Goal: Task Accomplishment & Management: Complete application form

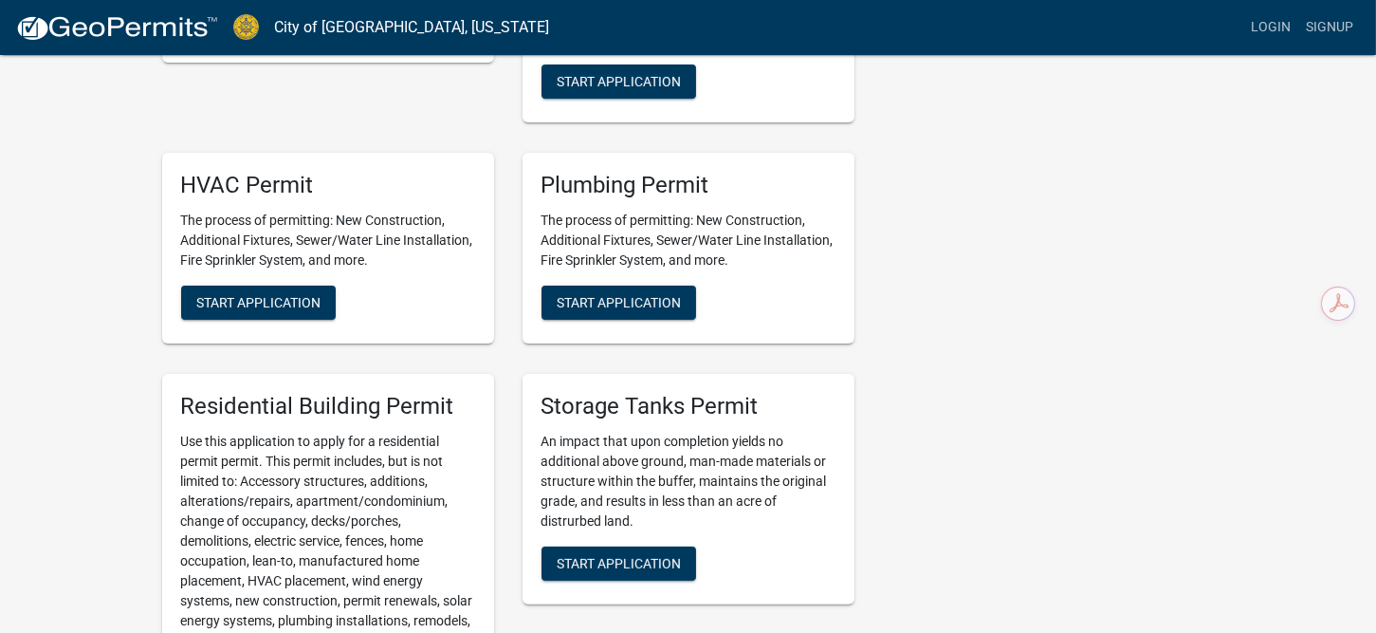
scroll to position [695, 0]
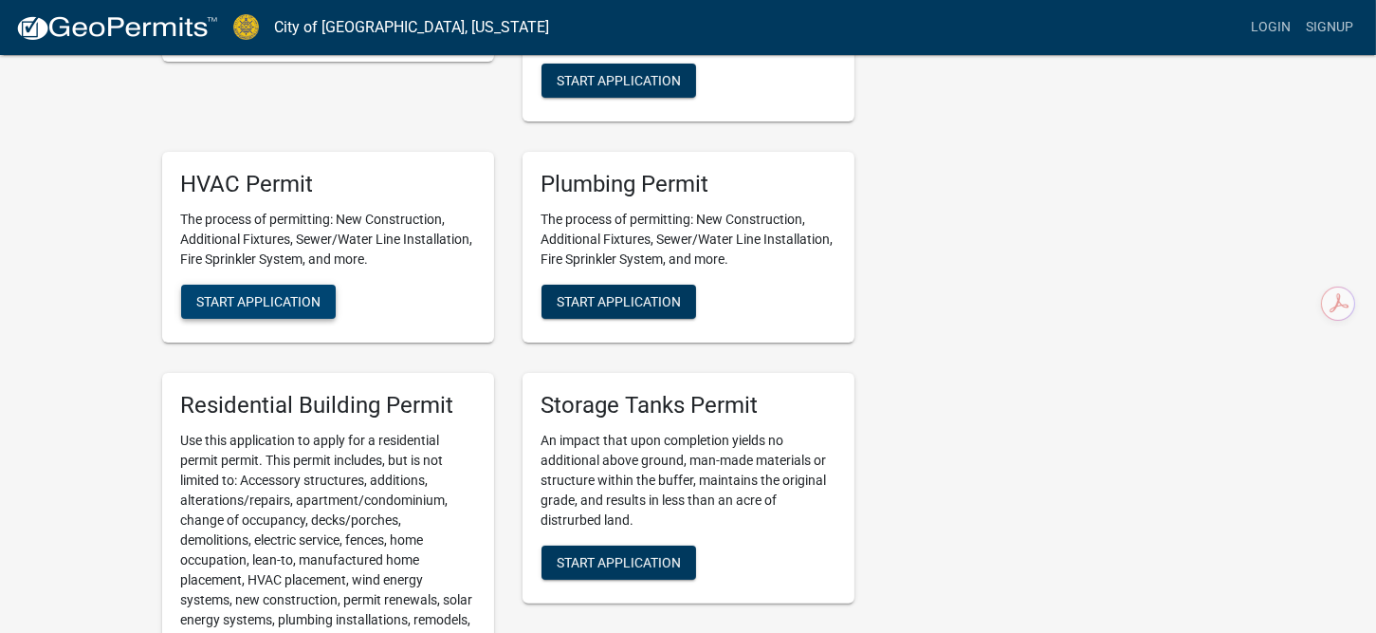
click at [285, 297] on span "Start Application" at bounding box center [258, 301] width 124 height 15
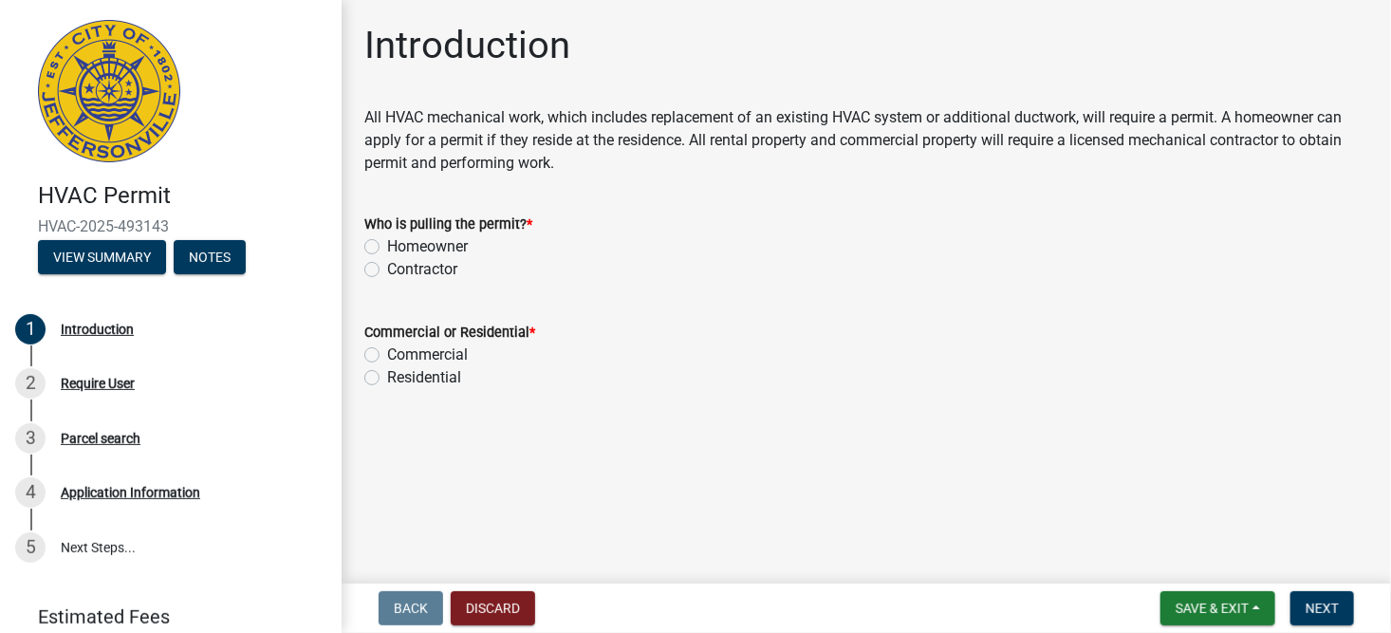
click at [387, 268] on label "Contractor" at bounding box center [422, 269] width 70 height 23
click at [387, 268] on input "Contractor" at bounding box center [393, 264] width 12 height 12
radio input "true"
click at [387, 358] on label "Commercial" at bounding box center [427, 354] width 81 height 23
click at [387, 356] on input "Commercial" at bounding box center [393, 349] width 12 height 12
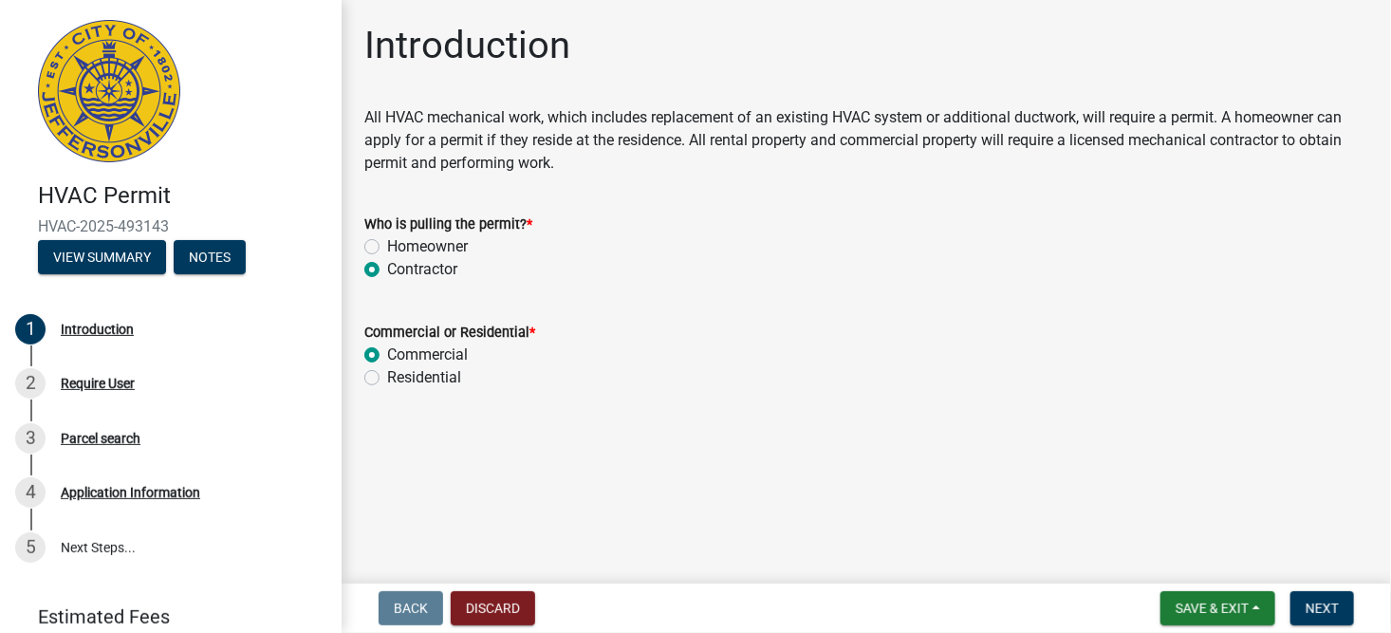
radio input "true"
click at [1334, 607] on span "Next" at bounding box center [1321, 607] width 33 height 15
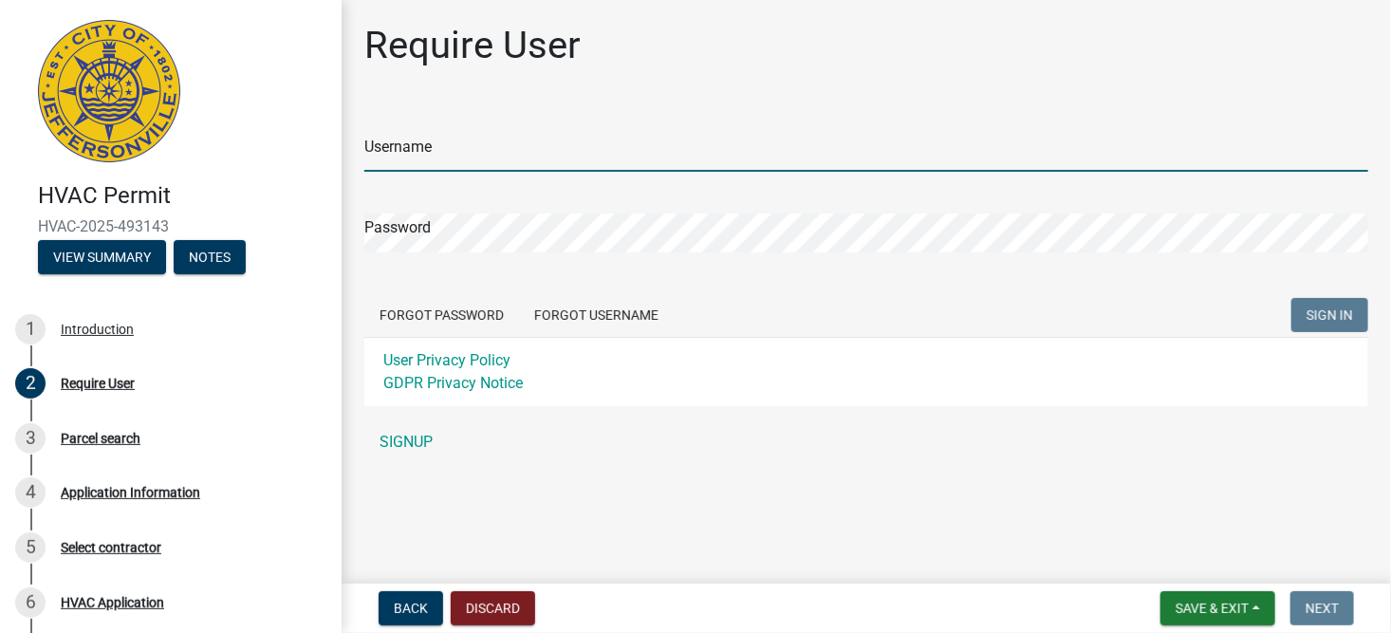
type input "[DEMOGRAPHIC_DATA]"
click at [1324, 317] on span "SIGN IN" at bounding box center [1329, 313] width 46 height 15
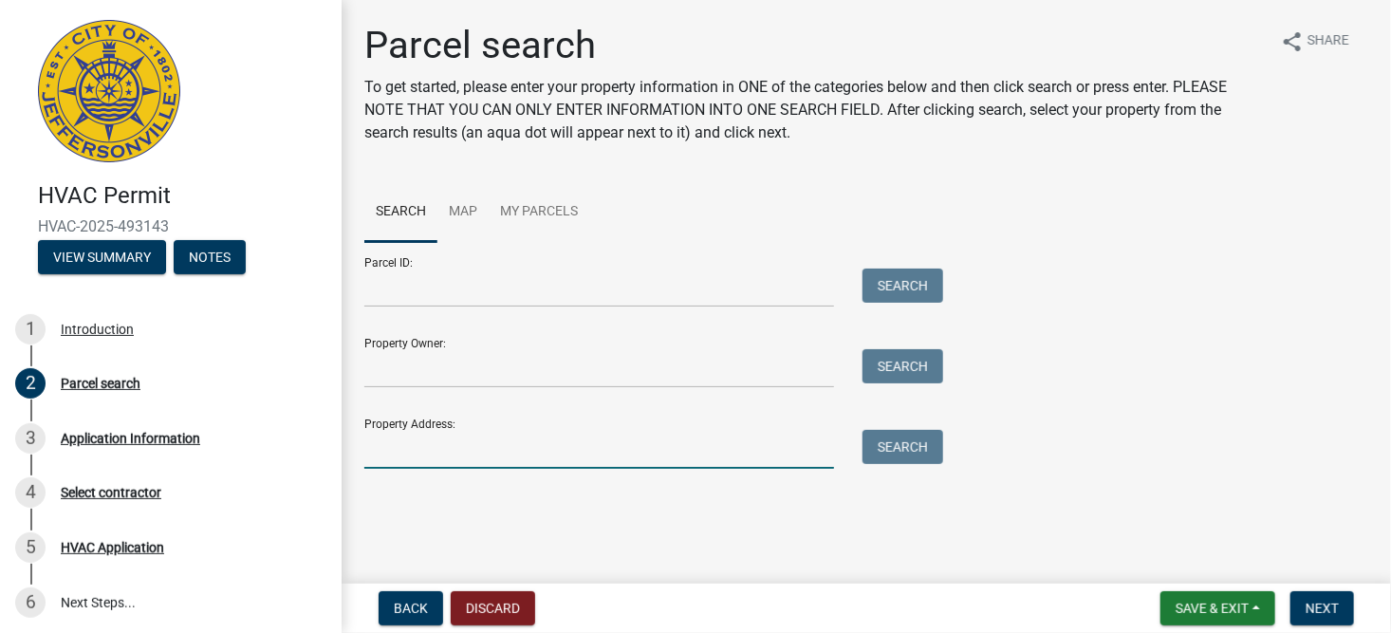
click at [422, 450] on input "Property Address:" at bounding box center [599, 449] width 470 height 39
type input "600 PATROL"
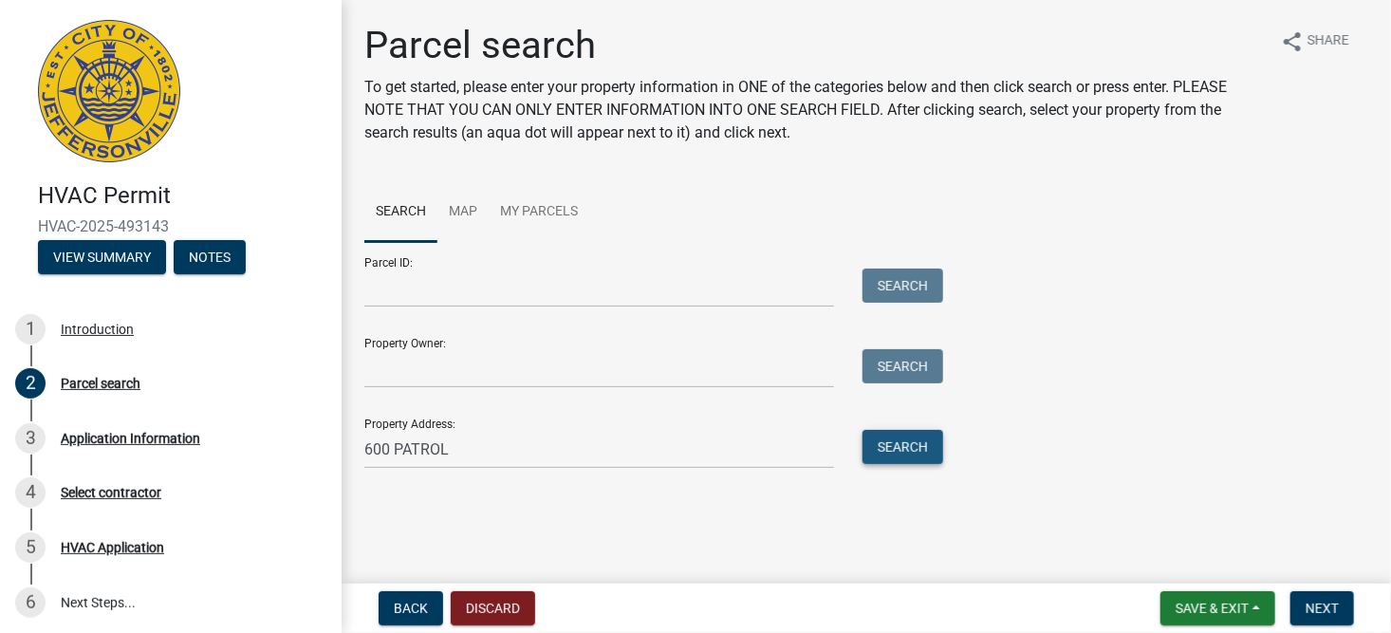
click at [904, 435] on button "Search" at bounding box center [902, 447] width 81 height 34
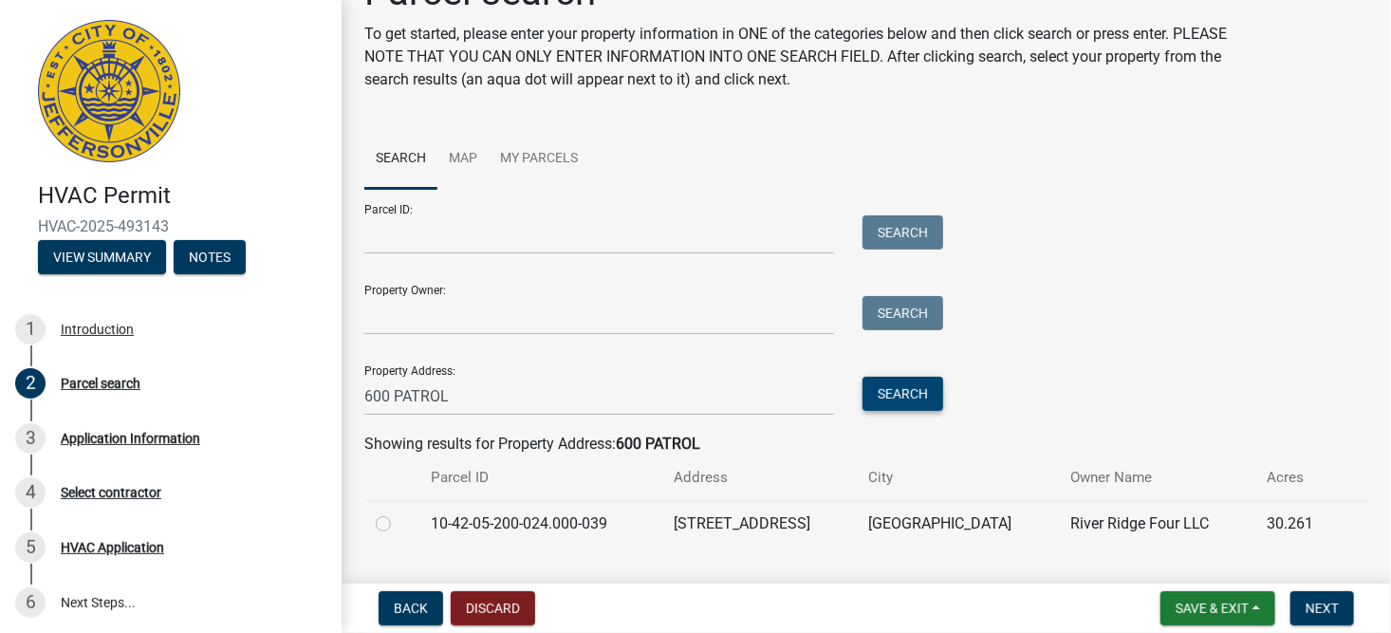
scroll to position [97, 0]
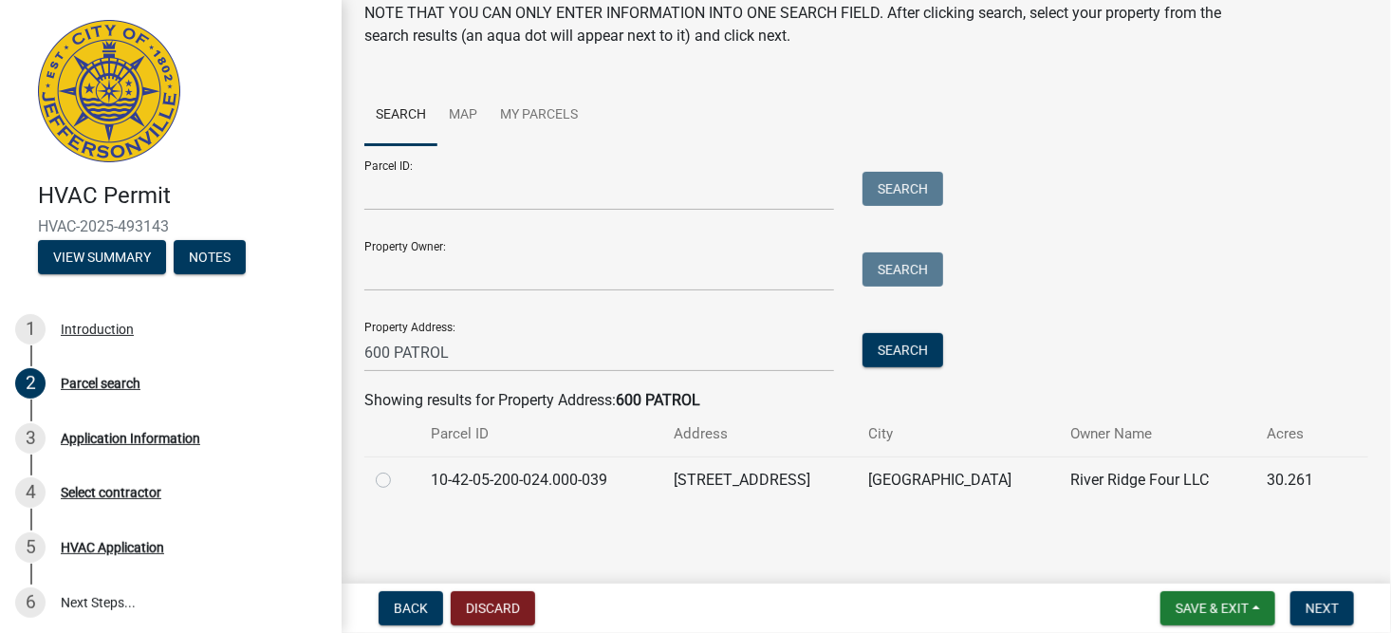
click at [398, 469] on label at bounding box center [398, 469] width 0 height 0
click at [398, 478] on input "radio" at bounding box center [404, 475] width 12 height 12
radio input "true"
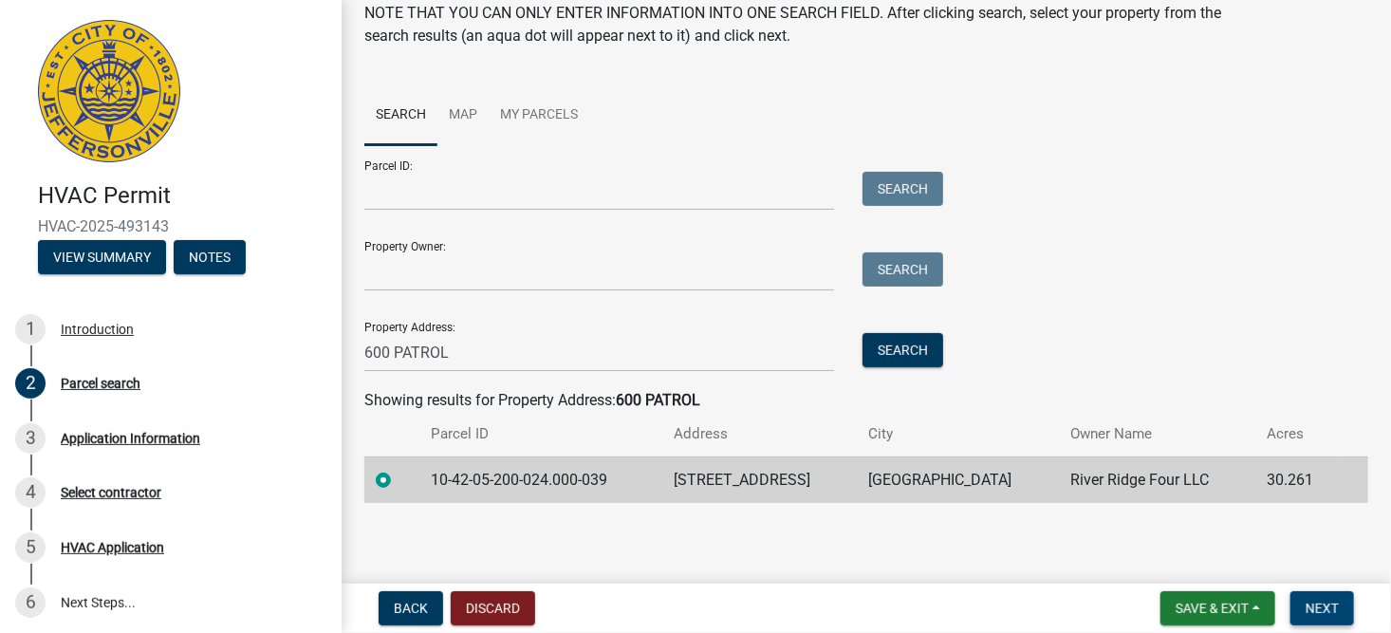
click at [1341, 599] on button "Next" at bounding box center [1322, 608] width 64 height 34
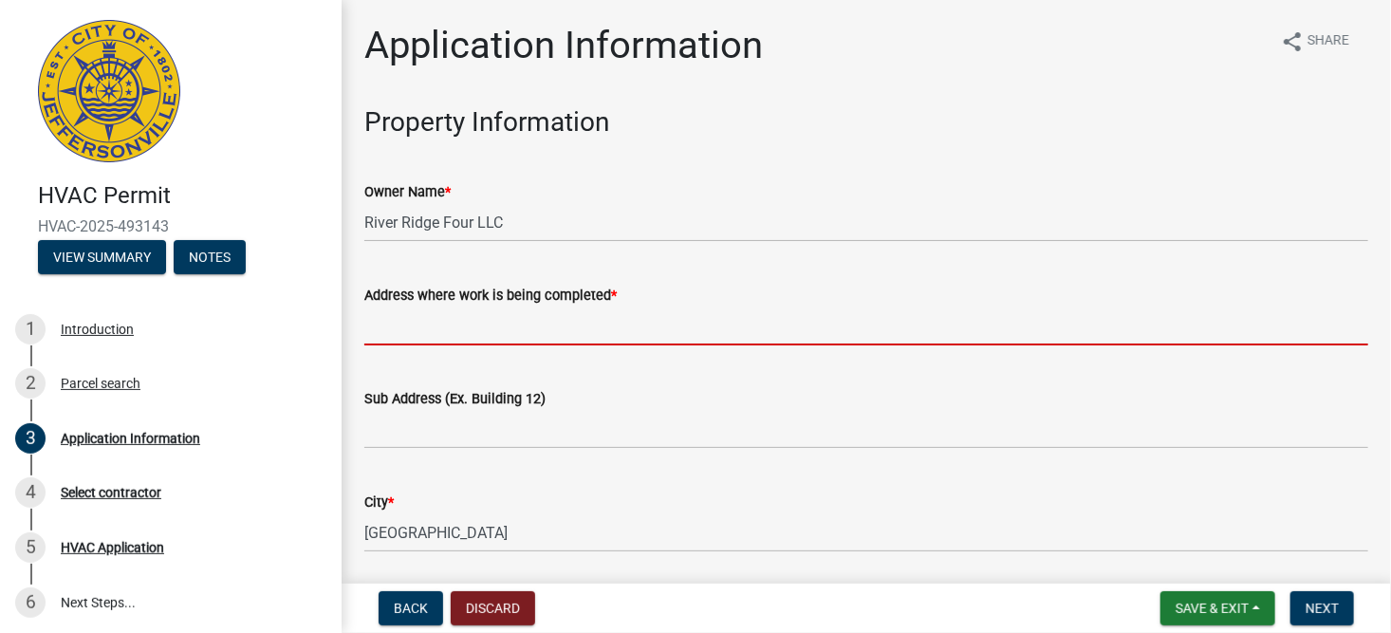
click at [603, 318] on input "Address where work is being completed *" at bounding box center [866, 325] width 1004 height 39
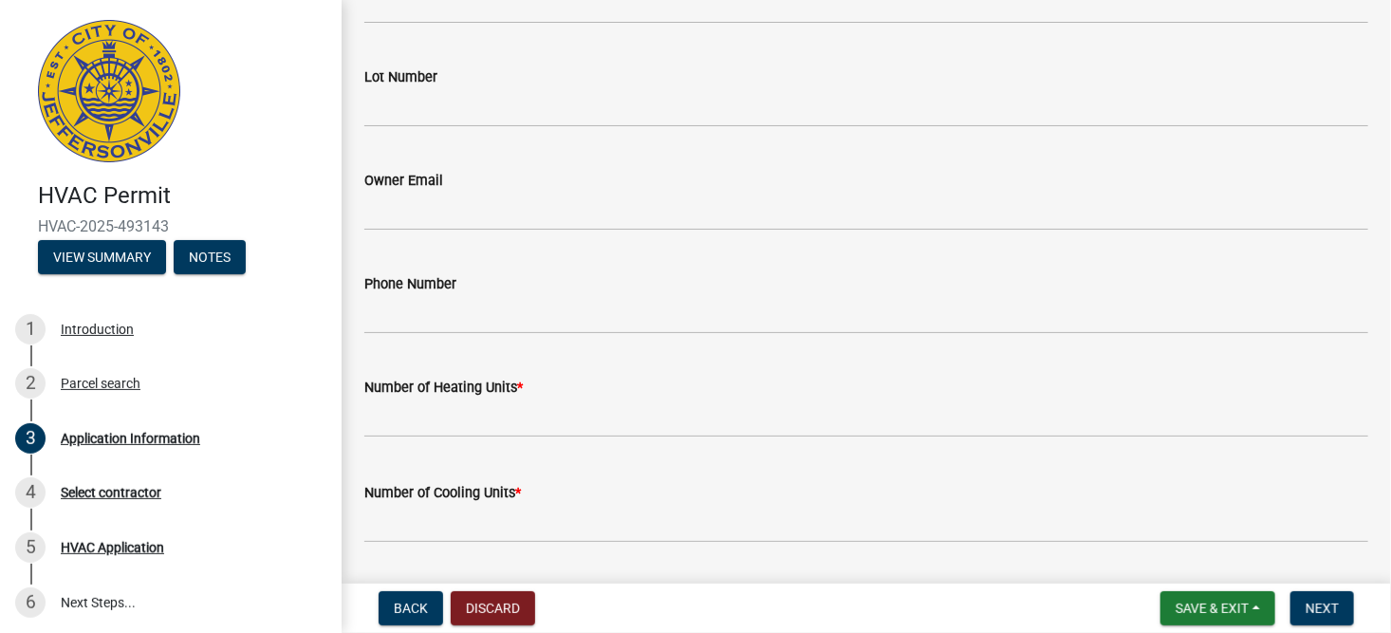
scroll to position [695, 0]
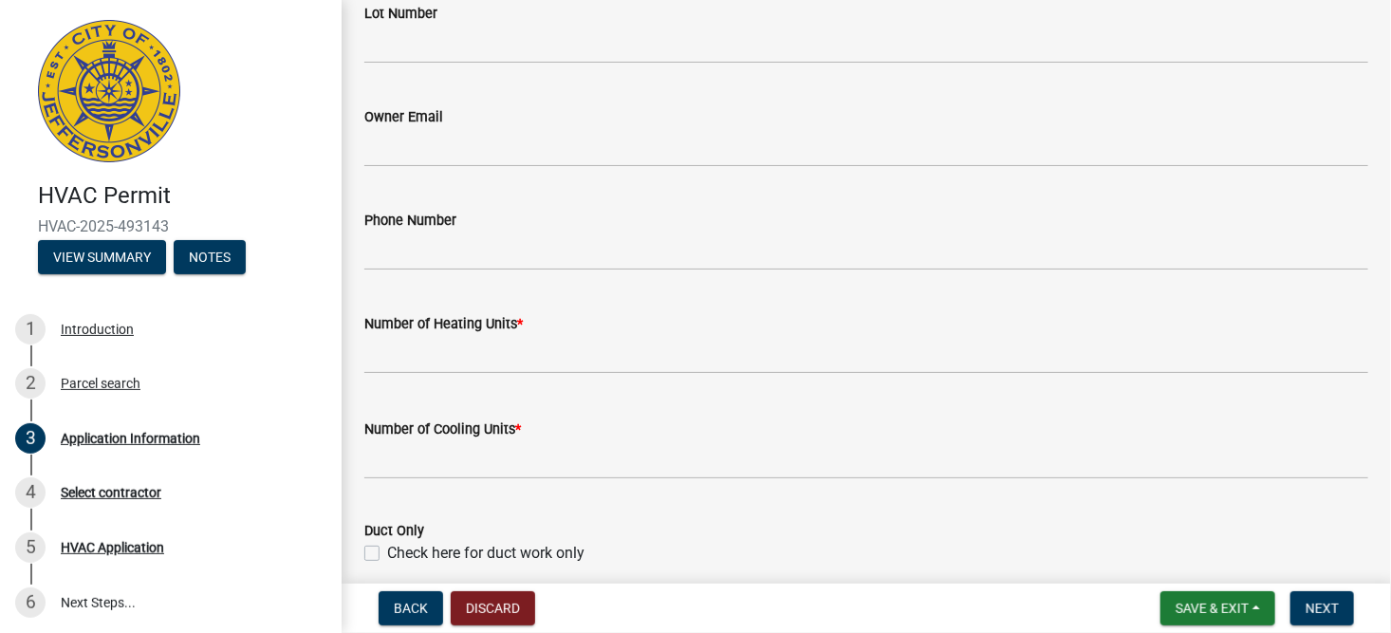
type input "[STREET_ADDRESS]"
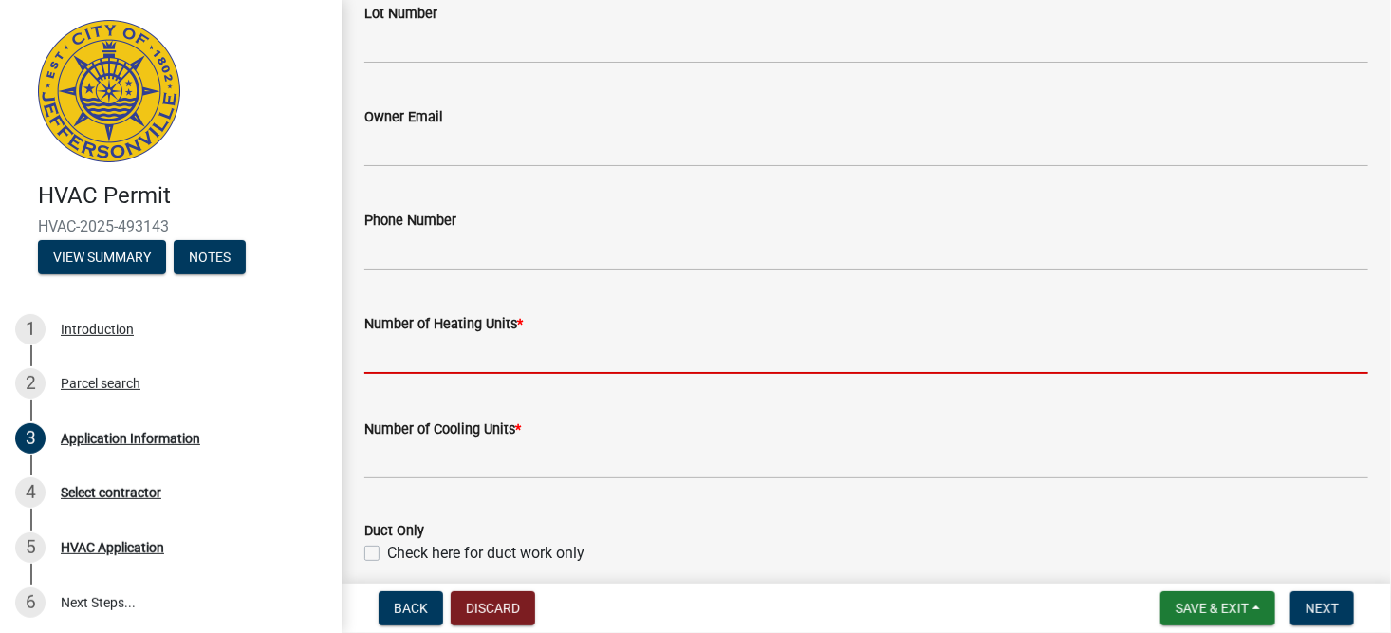
click at [508, 353] on input "text" at bounding box center [866, 354] width 1004 height 39
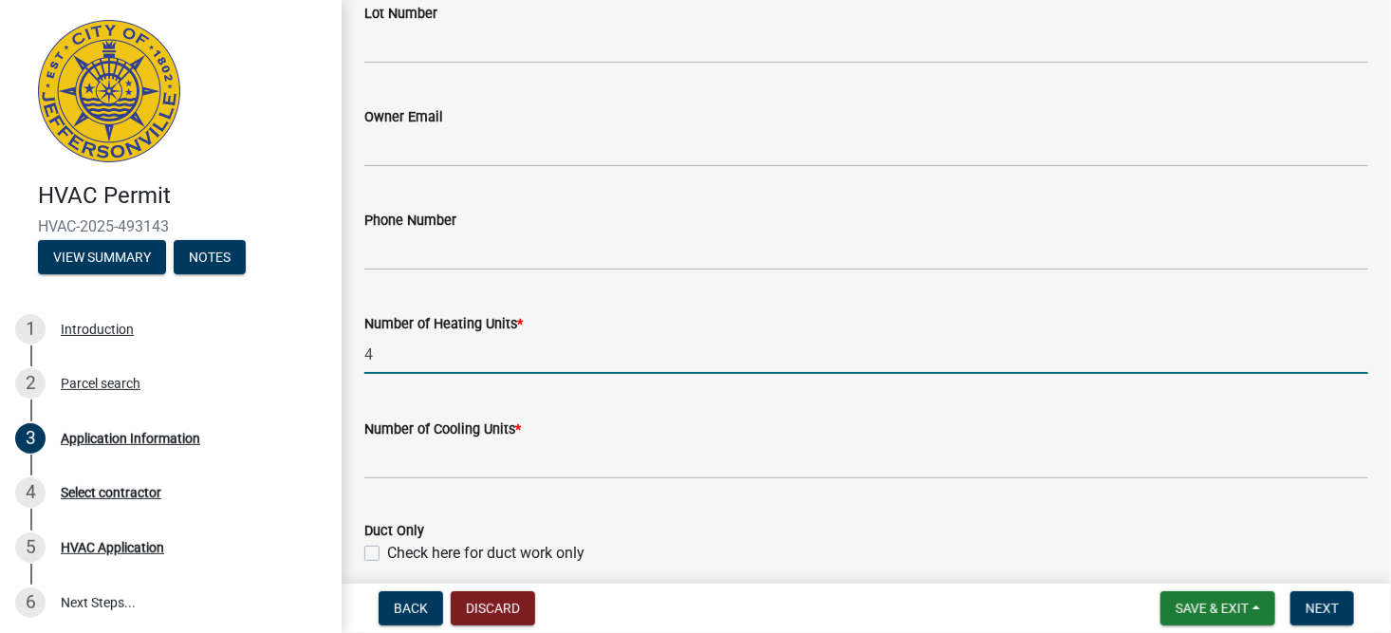
type input "4"
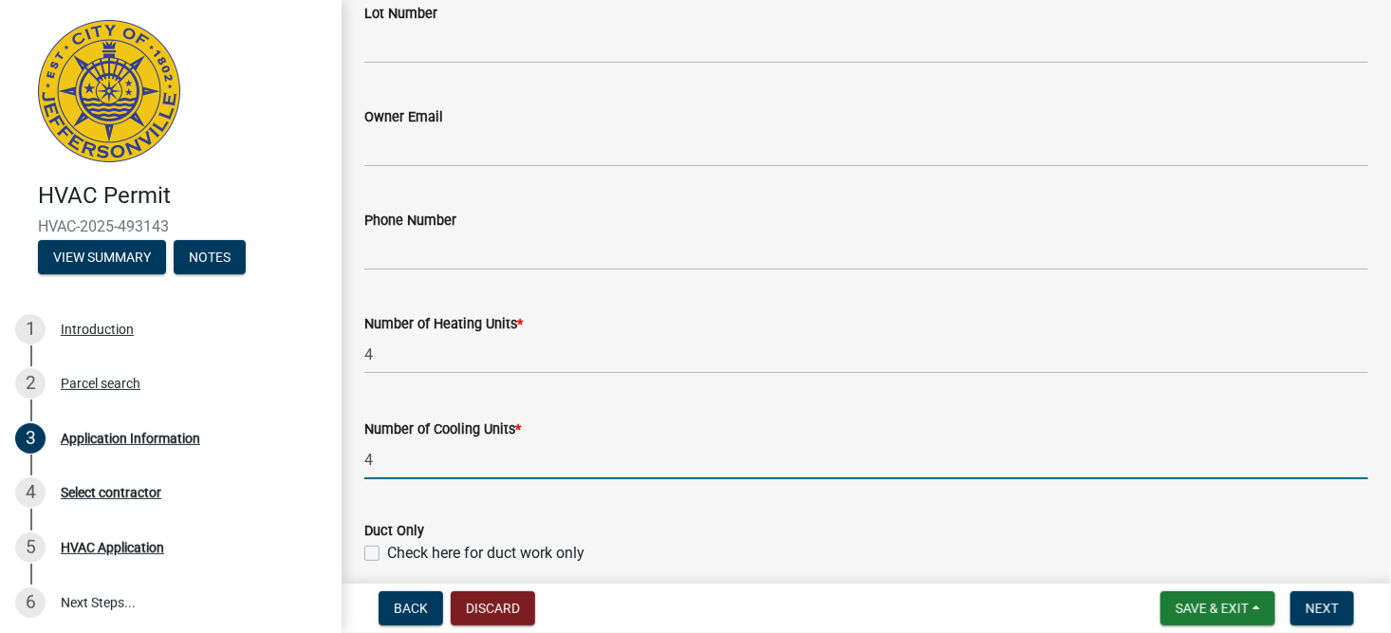
type input "4"
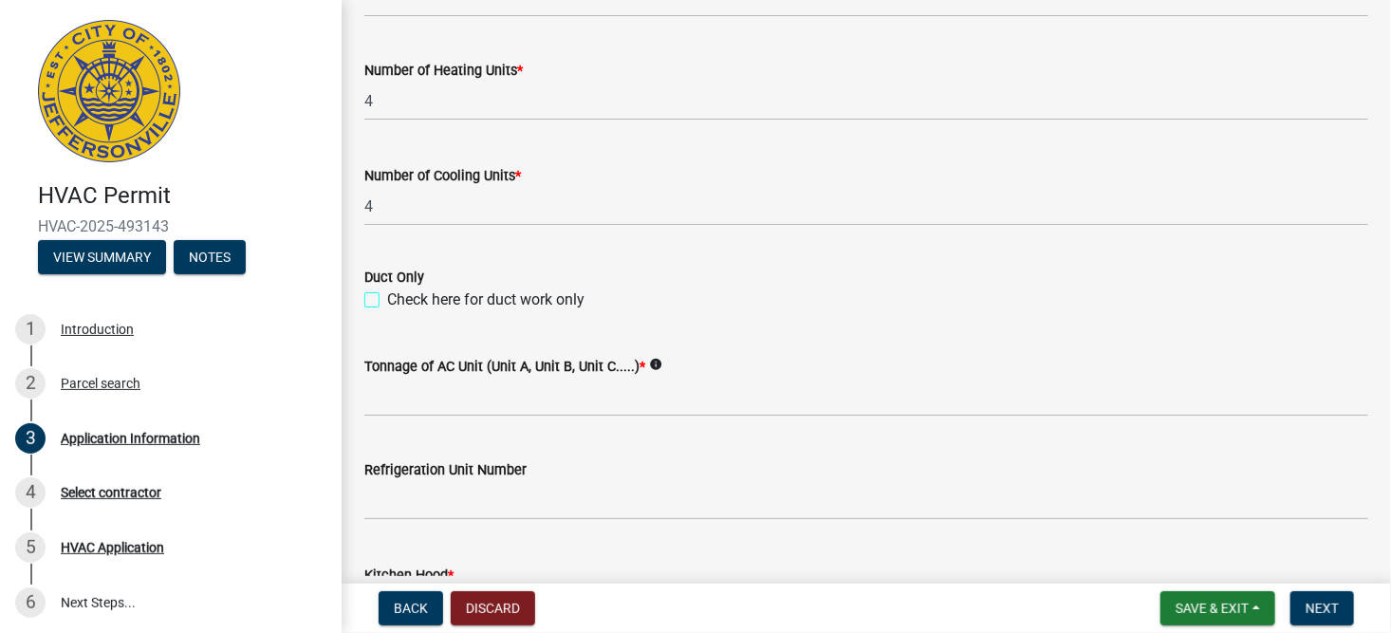
scroll to position [1011, 0]
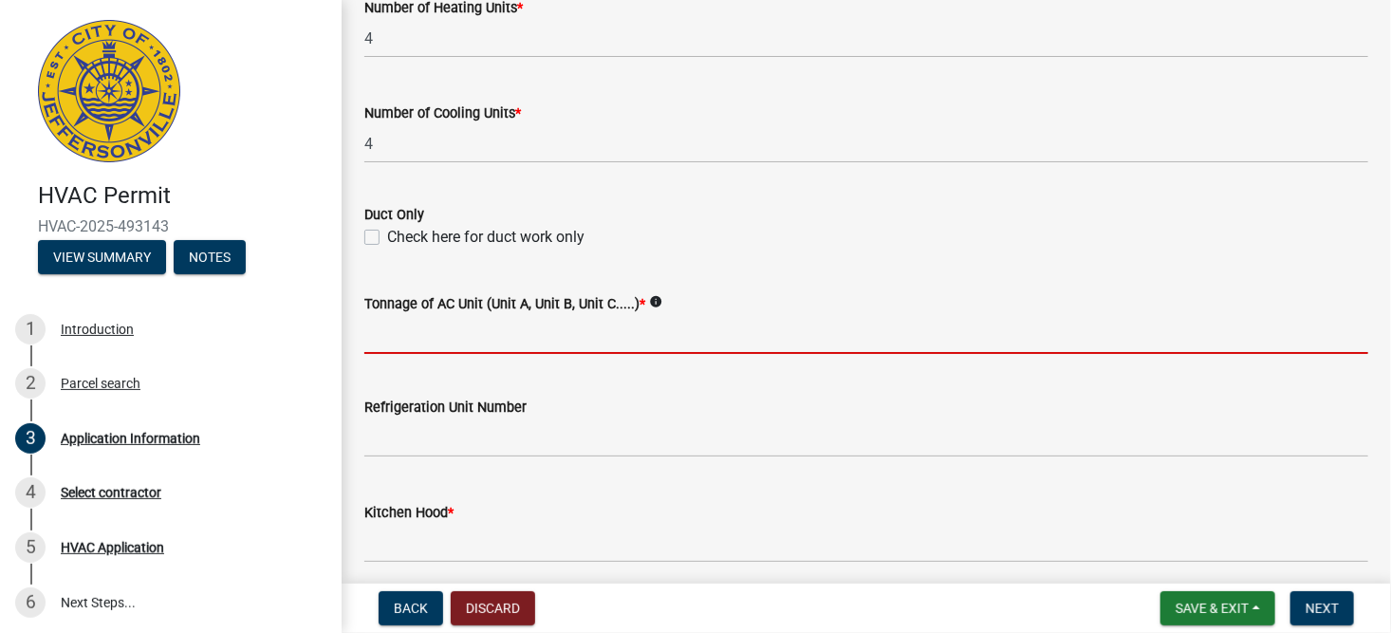
click at [480, 339] on input "Tonnage of AC Unit (Unit A, Unit B, Unit C.....) *" at bounding box center [866, 334] width 1004 height 39
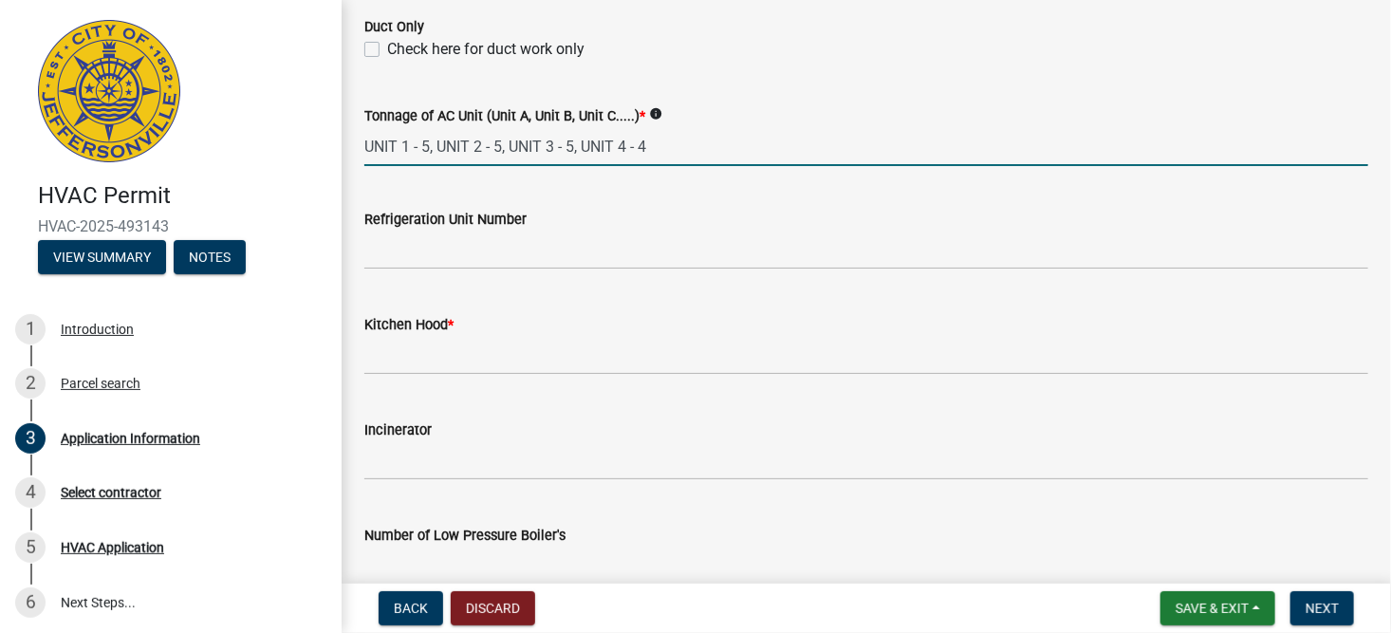
scroll to position [1201, 0]
type input "UNIT 1 - 5, UNIT 2 - 5, UNIT 3 - 5, UNIT 4 - 4"
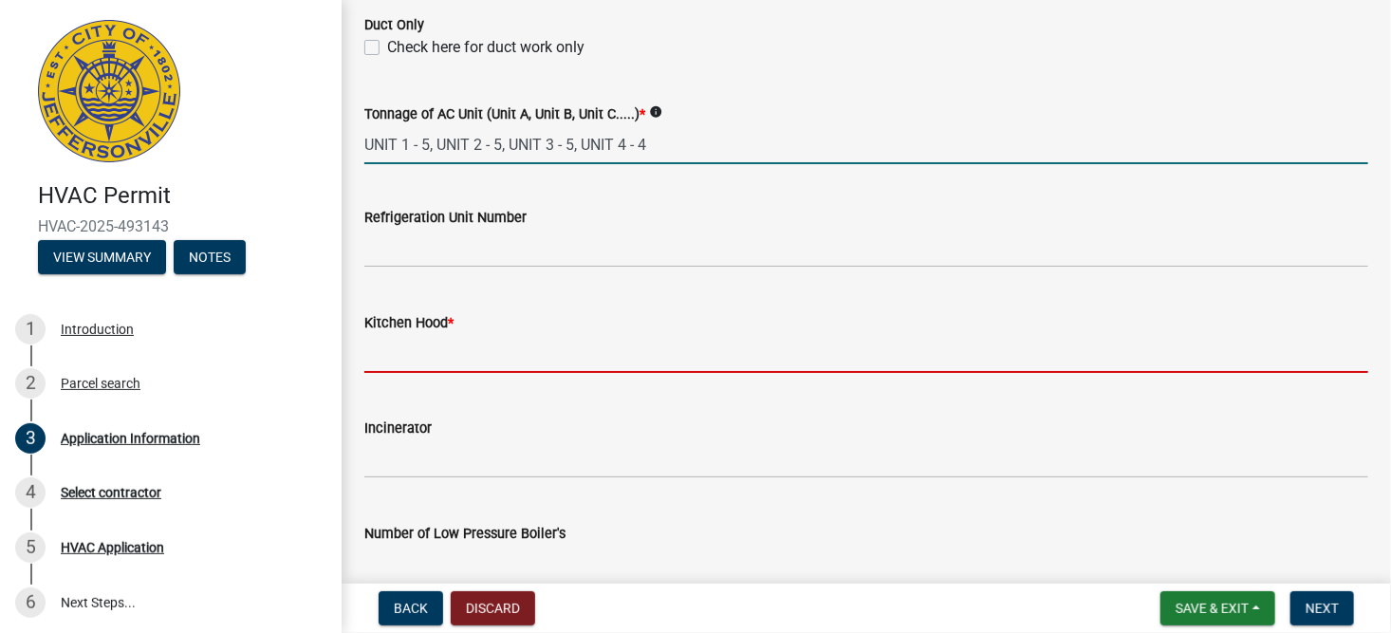
click at [478, 342] on input "text" at bounding box center [866, 353] width 1004 height 39
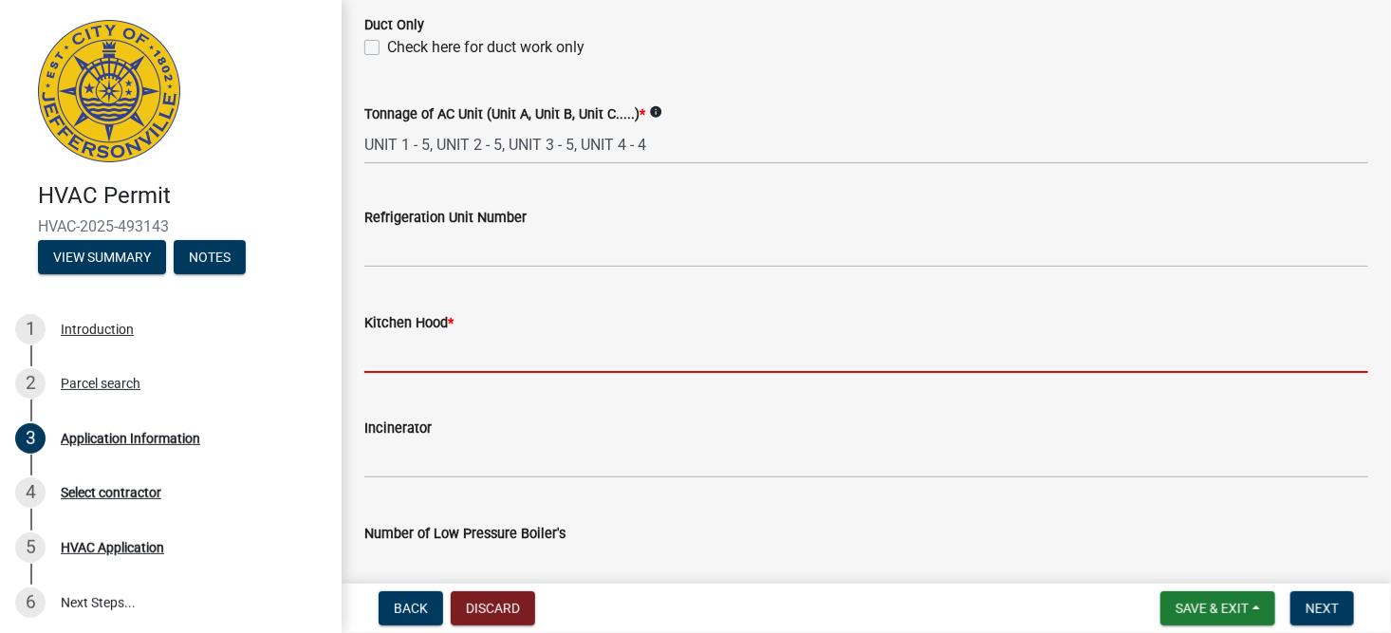
type input "M"
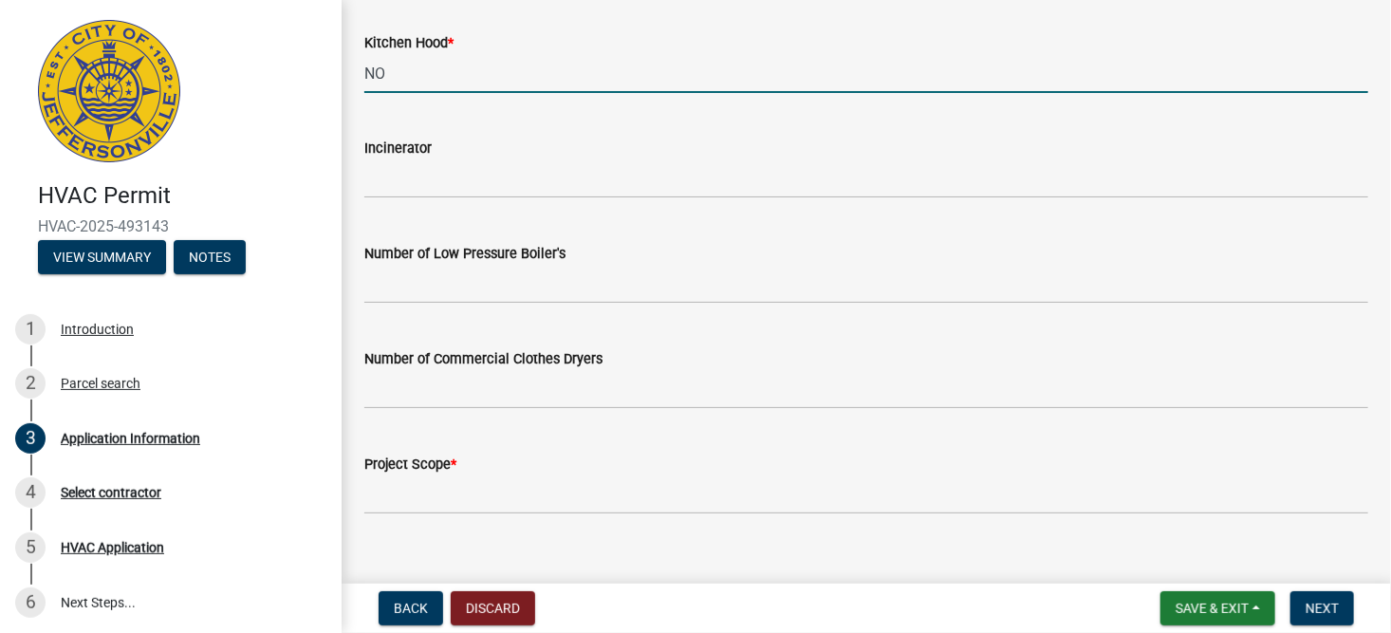
scroll to position [1507, 0]
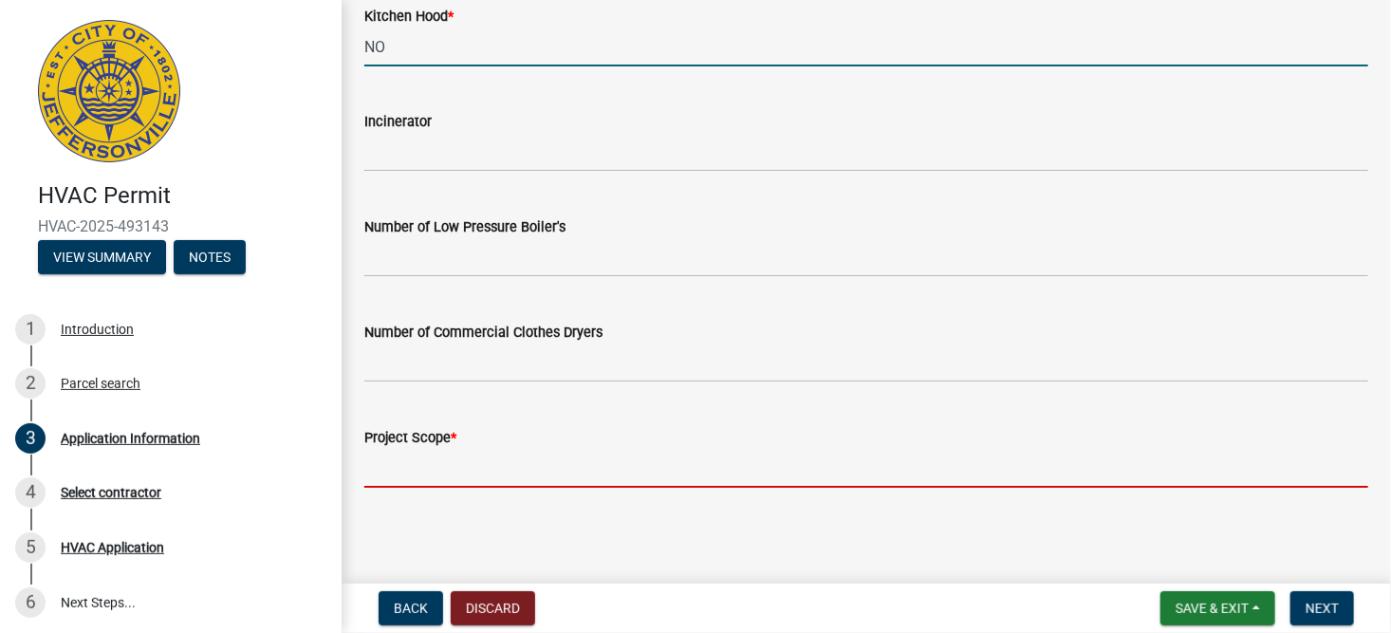
type input "0"
click at [457, 463] on input "Project Scope *" at bounding box center [866, 468] width 1004 height 39
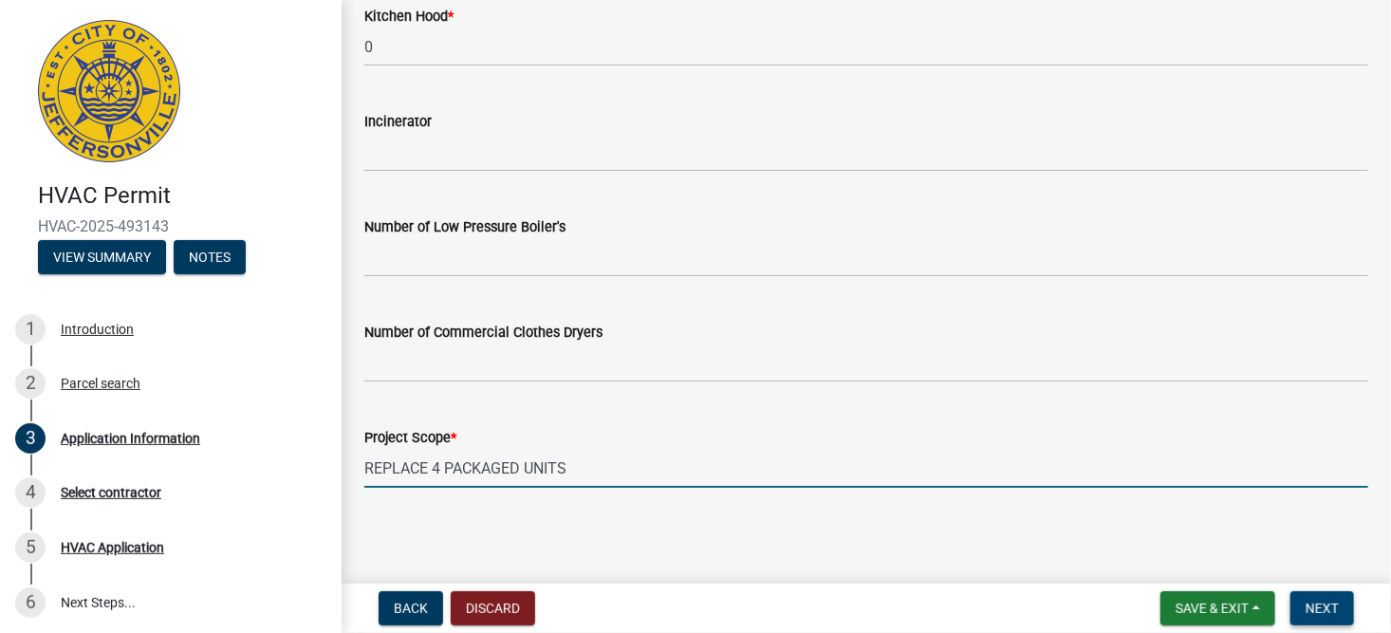
type input "REPLACE 4 PACKAGED UNITS"
click at [1328, 600] on span "Next" at bounding box center [1321, 607] width 33 height 15
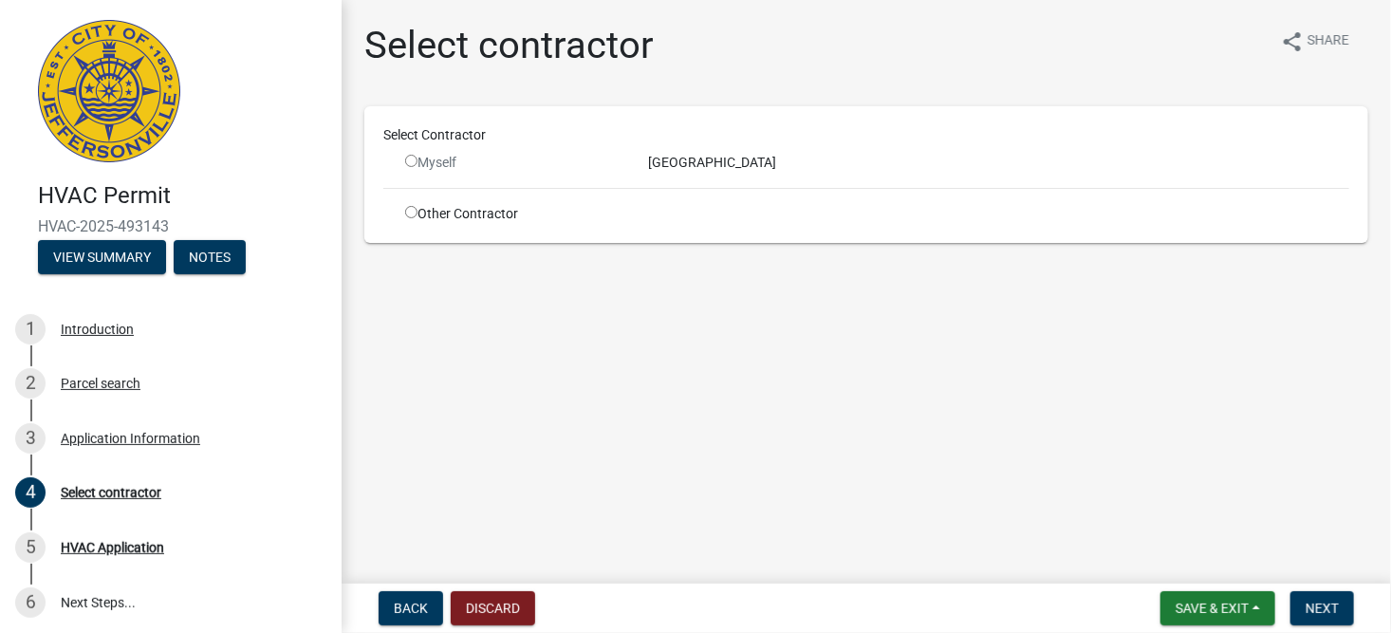
click at [408, 156] on input "radio" at bounding box center [411, 161] width 12 height 12
click at [434, 163] on div "Myself" at bounding box center [512, 163] width 214 height 20
click at [412, 163] on input "radio" at bounding box center [411, 161] width 12 height 12
radio input "false"
click at [1324, 606] on span "Next" at bounding box center [1321, 607] width 33 height 15
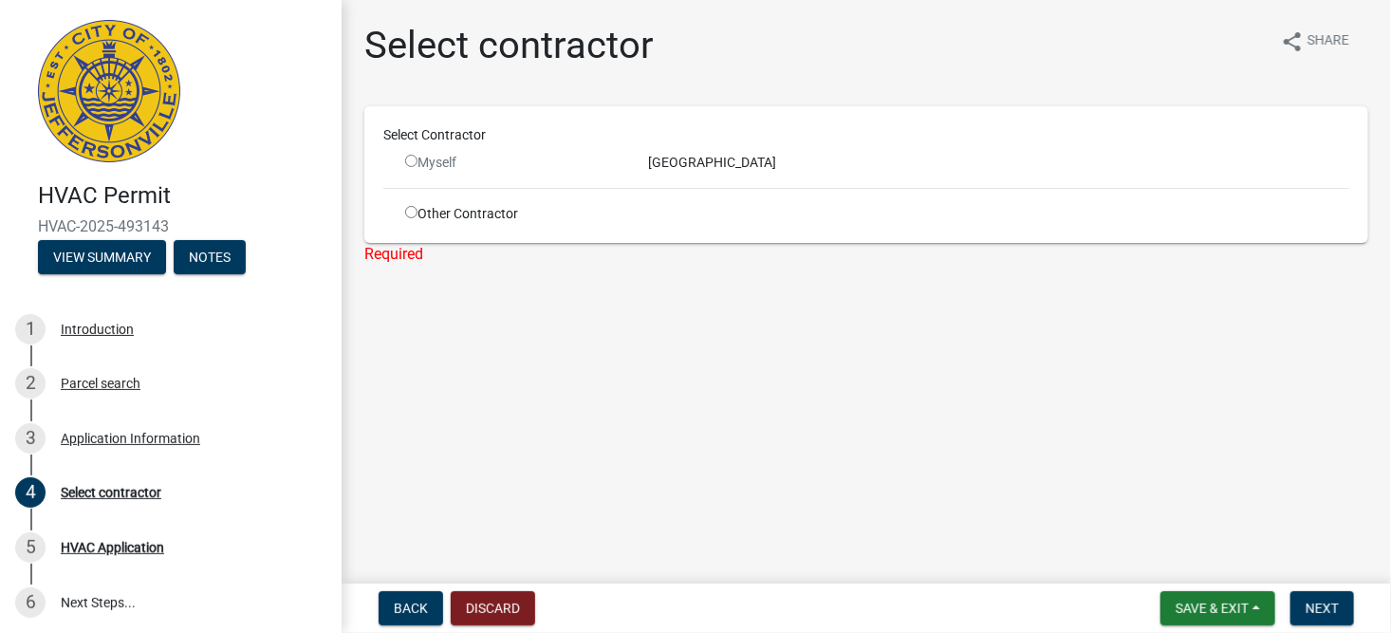
click at [437, 154] on div "Myself" at bounding box center [512, 163] width 214 height 20
click at [673, 167] on div "Kentuckiana Comfort Center" at bounding box center [999, 163] width 730 height 20
click at [415, 212] on input "radio" at bounding box center [411, 212] width 12 height 12
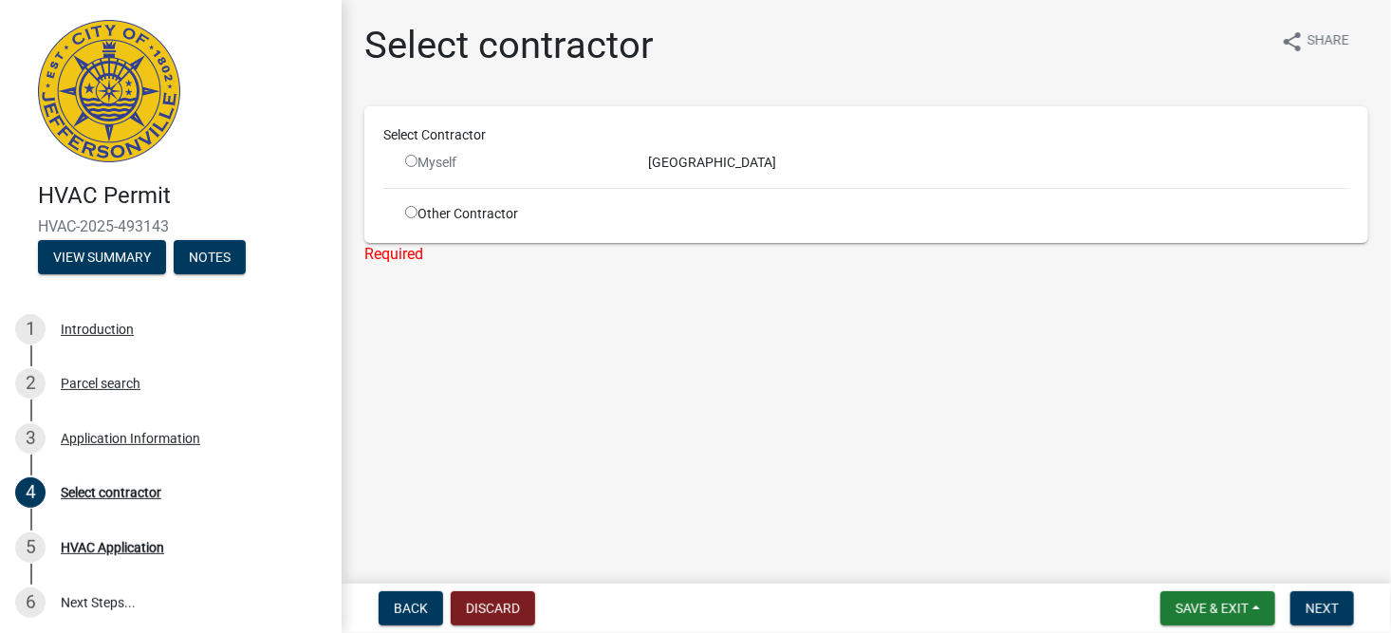
radio input "true"
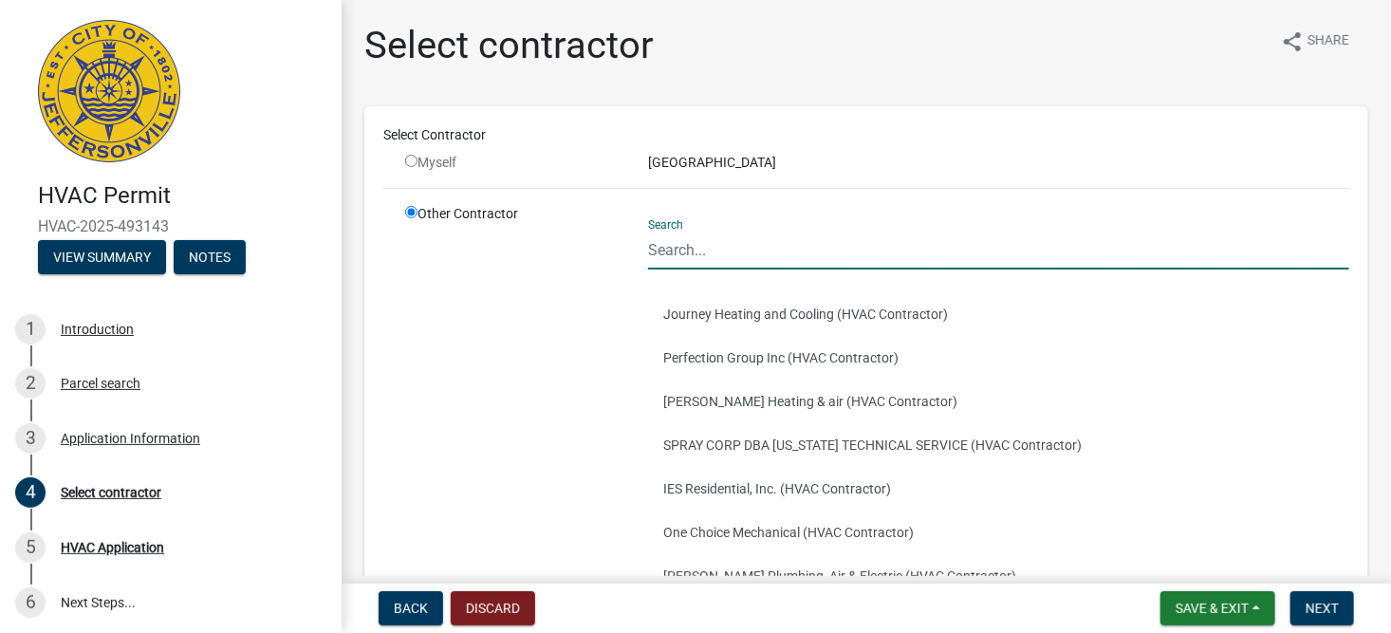
click at [674, 243] on input "Search" at bounding box center [998, 250] width 701 height 39
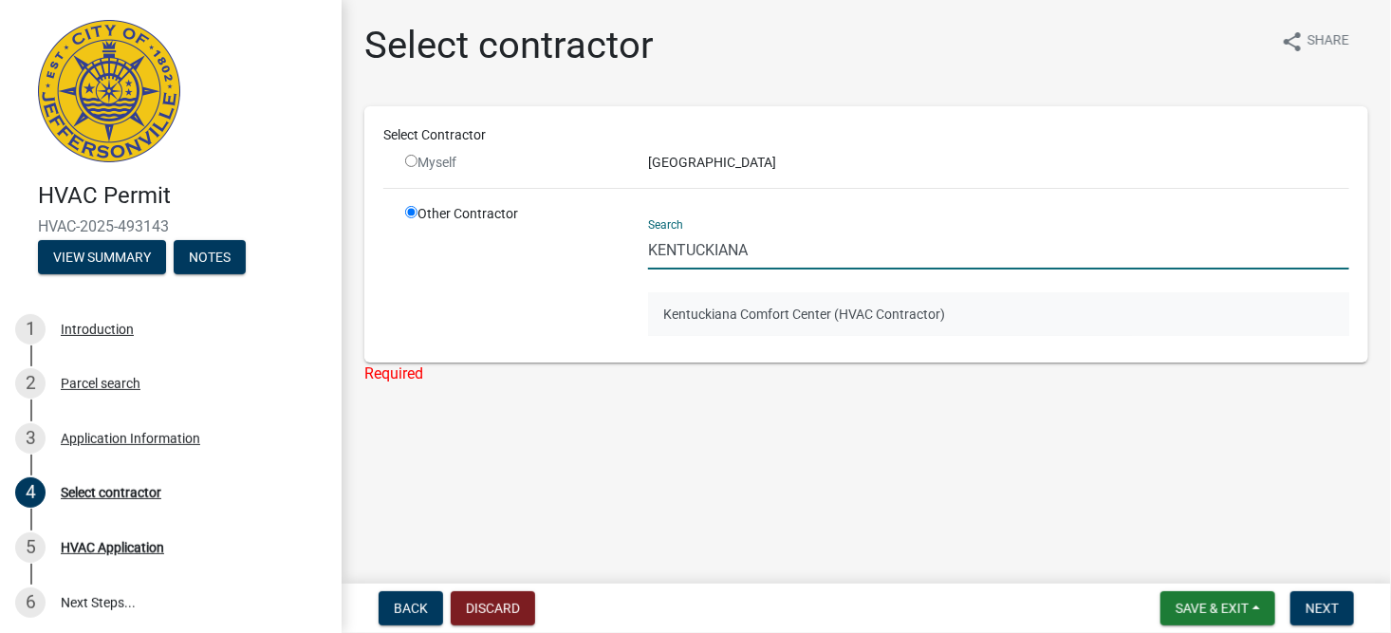
type input "KENTUCKIANA"
click at [773, 304] on button "Kentuckiana Comfort Center (HVAC Contractor)" at bounding box center [998, 314] width 701 height 44
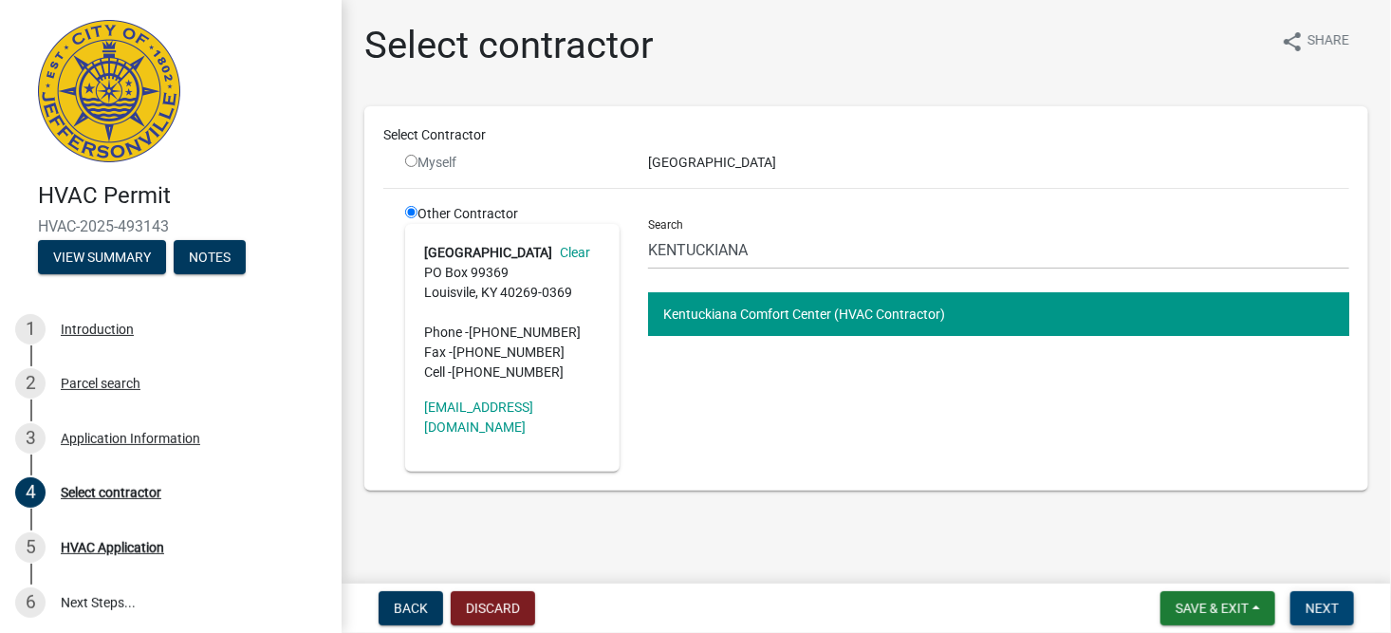
click at [1342, 608] on button "Next" at bounding box center [1322, 608] width 64 height 34
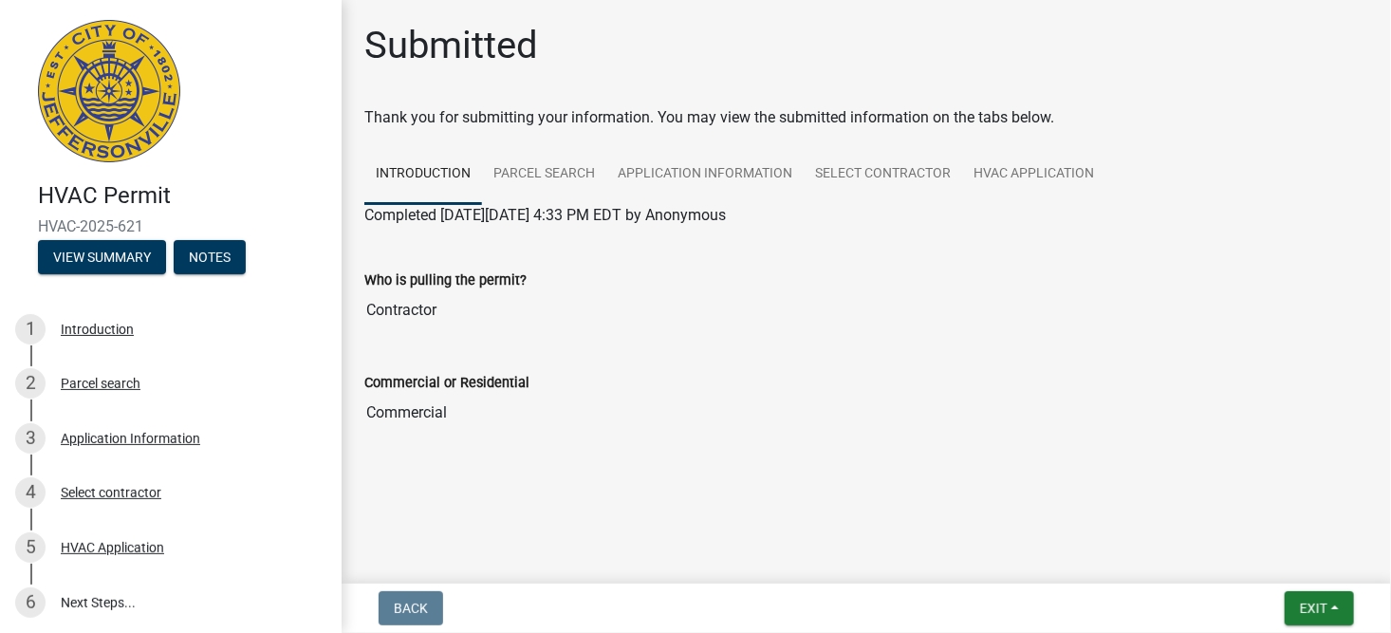
click at [844, 335] on div "Who is pulling the permit? Contractor" at bounding box center [866, 293] width 1032 height 102
click at [116, 252] on button "View Summary" at bounding box center [102, 257] width 128 height 34
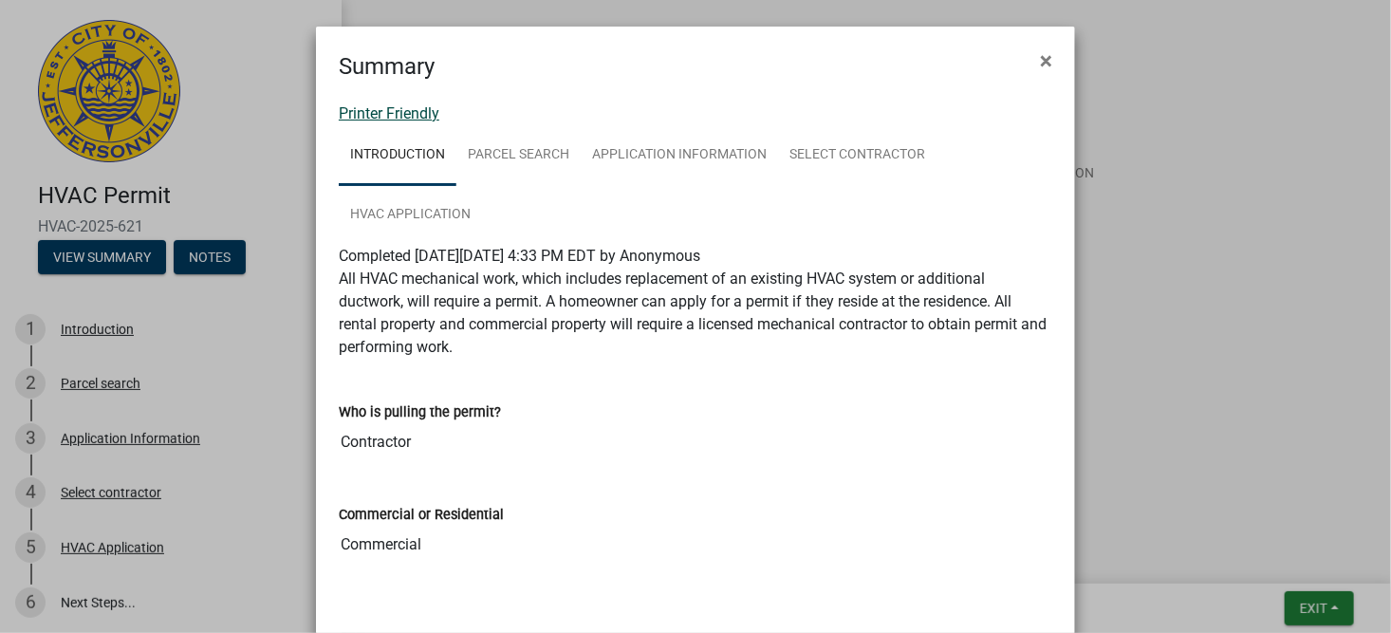
click at [384, 111] on link "Printer Friendly" at bounding box center [389, 113] width 101 height 18
